Goal: Task Accomplishment & Management: Manage account settings

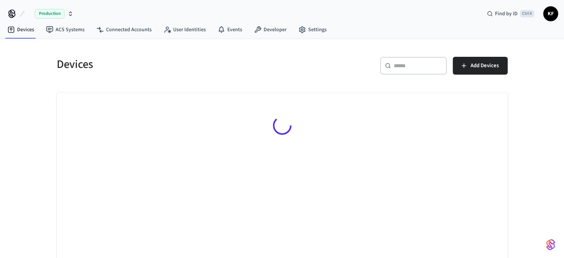
click at [65, 12] on div "Production" at bounding box center [54, 14] width 39 height 10
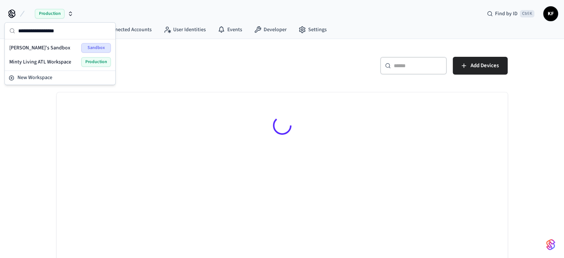
click at [43, 63] on span "Minty Living ATL Workspace" at bounding box center [40, 61] width 62 height 7
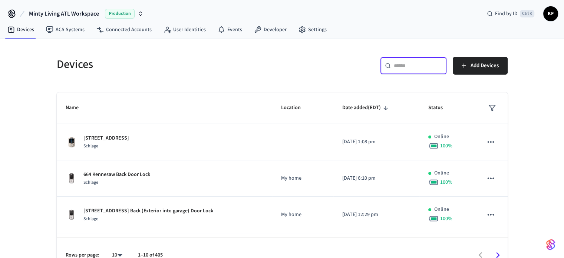
click at [409, 66] on input "text" at bounding box center [418, 65] width 48 height 7
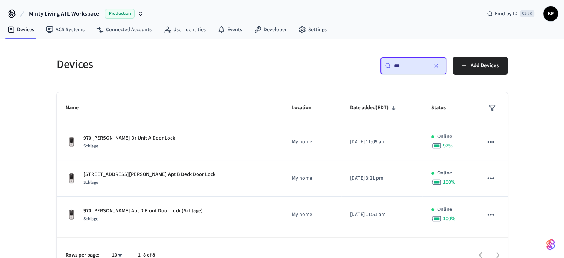
type input "***"
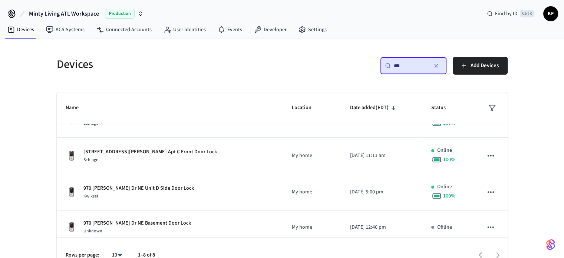
scroll to position [95, 0]
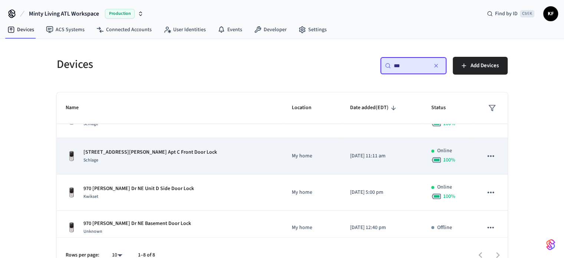
click at [134, 151] on p "[STREET_ADDRESS][PERSON_NAME] Apt C Front Door Lock" at bounding box center [150, 152] width 134 height 8
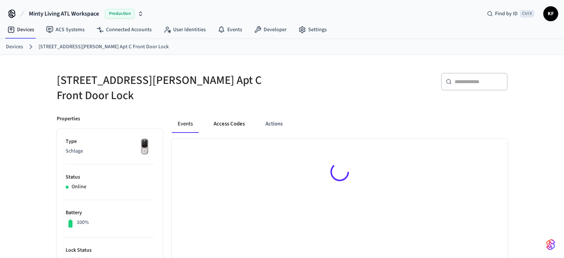
click at [235, 115] on button "Access Codes" at bounding box center [229, 124] width 43 height 18
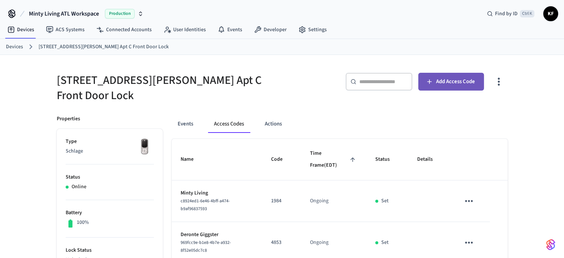
click at [444, 85] on span "Add Access Code" at bounding box center [455, 82] width 39 height 10
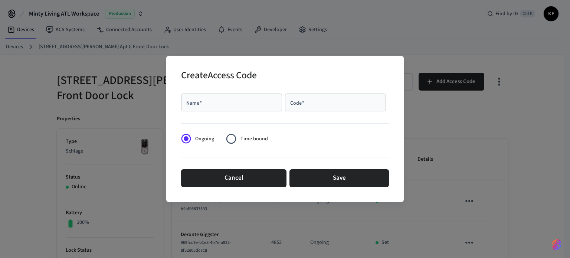
drag, startPoint x: 205, startPoint y: 108, endPoint x: 195, endPoint y: 109, distance: 10.5
click at [195, 109] on div "Name   *" at bounding box center [231, 102] width 101 height 18
drag, startPoint x: 188, startPoint y: 98, endPoint x: 186, endPoint y: 103, distance: 6.3
click at [186, 103] on input "Name   *" at bounding box center [231, 102] width 92 height 7
paste input "**********"
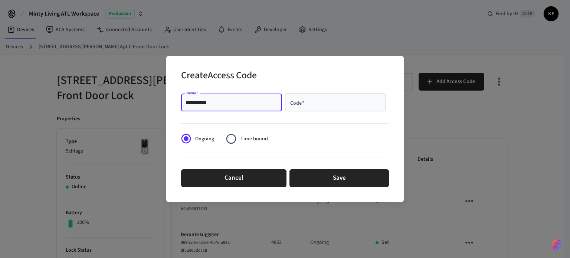
type input "**********"
click at [310, 108] on div "Code   *" at bounding box center [335, 102] width 101 height 18
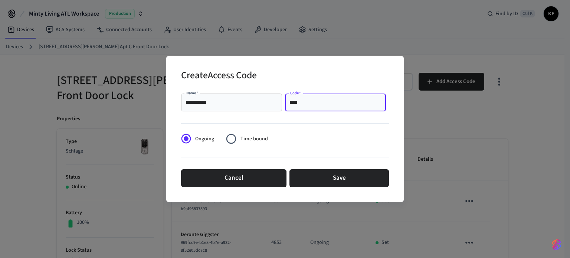
type input "****"
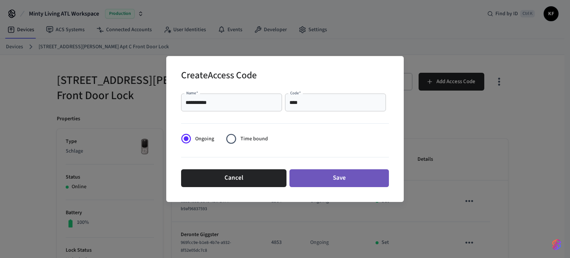
click at [347, 177] on button "Save" at bounding box center [338, 178] width 99 height 18
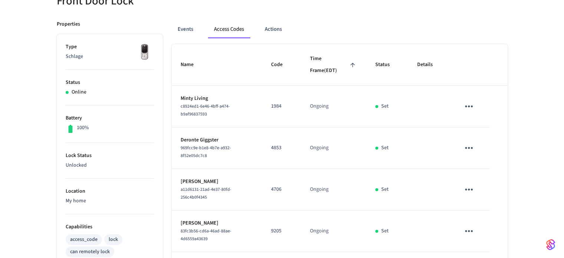
scroll to position [126, 0]
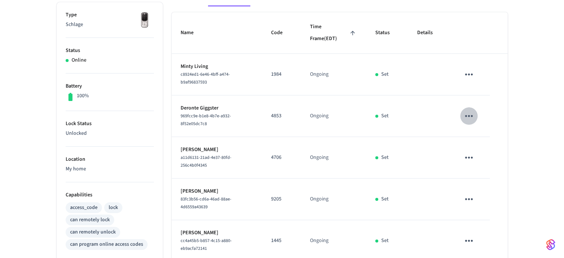
click at [470, 115] on icon "sticky table" at bounding box center [469, 116] width 8 height 2
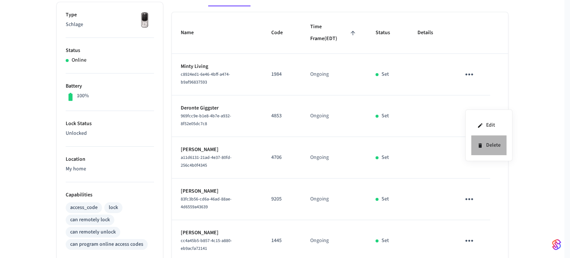
click at [478, 138] on li "Delete" at bounding box center [488, 145] width 35 height 20
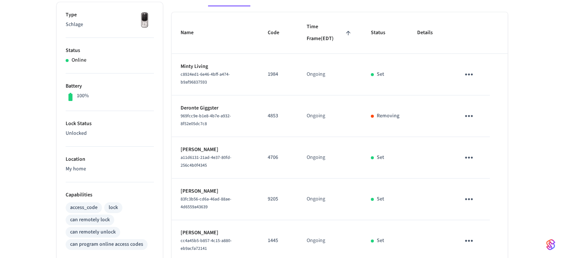
scroll to position [0, 0]
